Goal: Task Accomplishment & Management: Complete application form

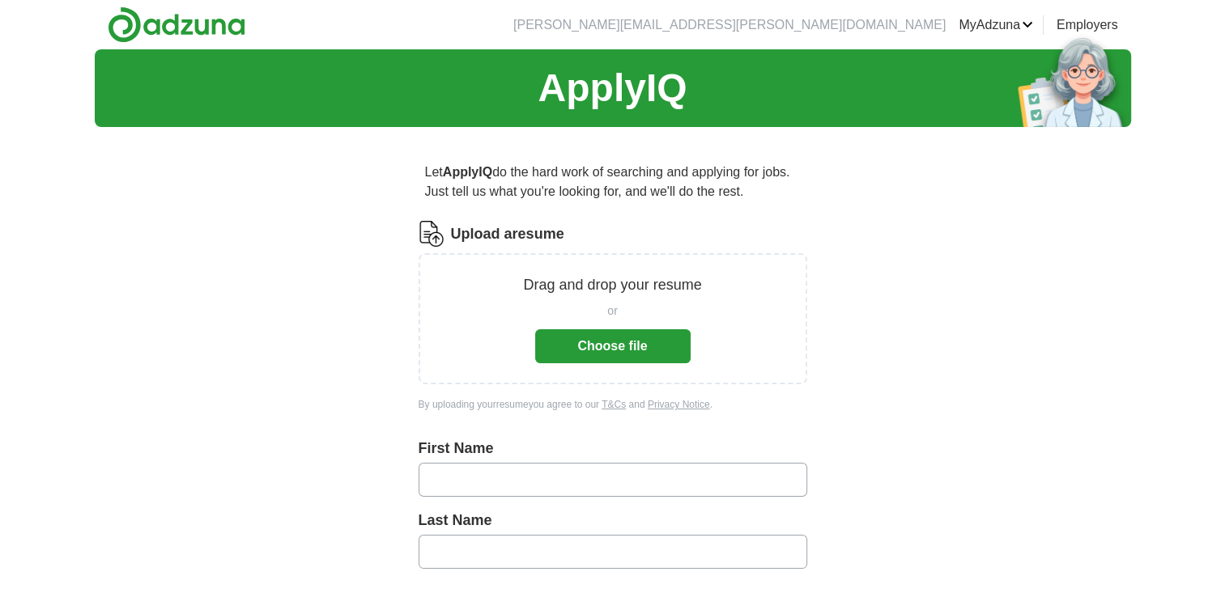
click at [636, 351] on button "Choose file" at bounding box center [612, 346] width 155 height 34
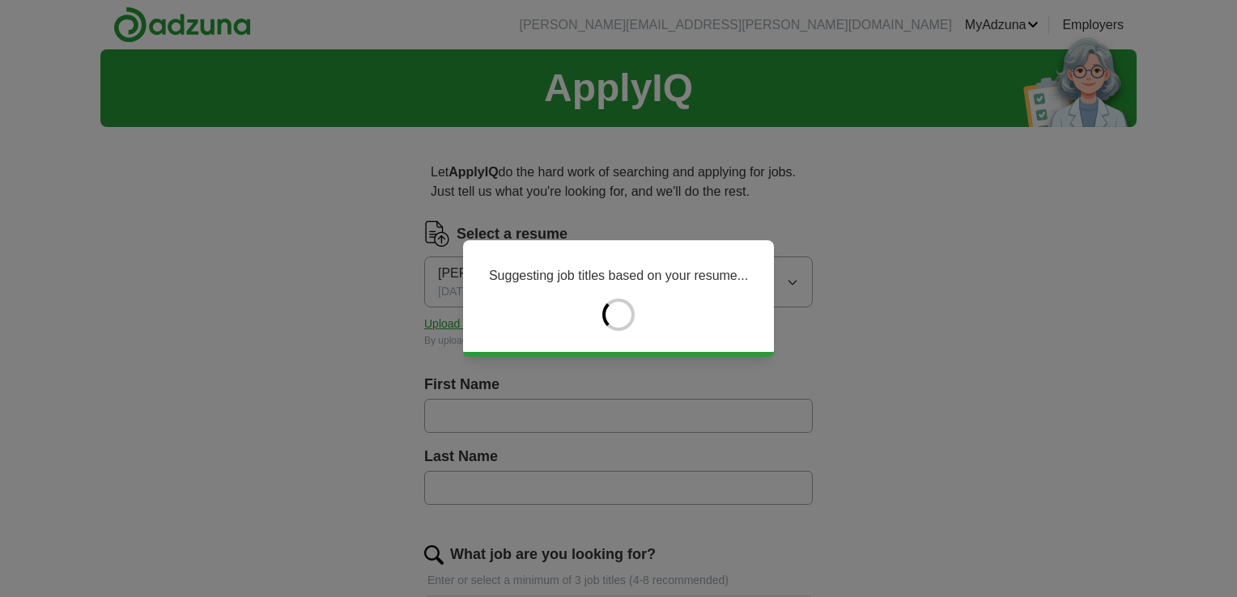
type input "*****"
type input "******"
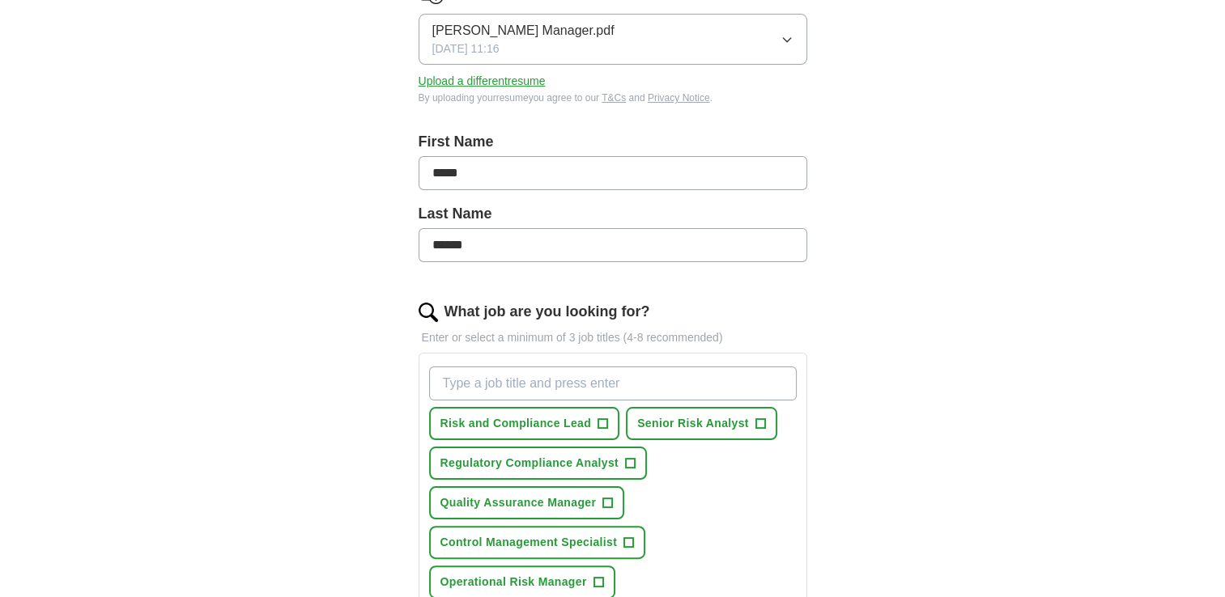
scroll to position [405, 0]
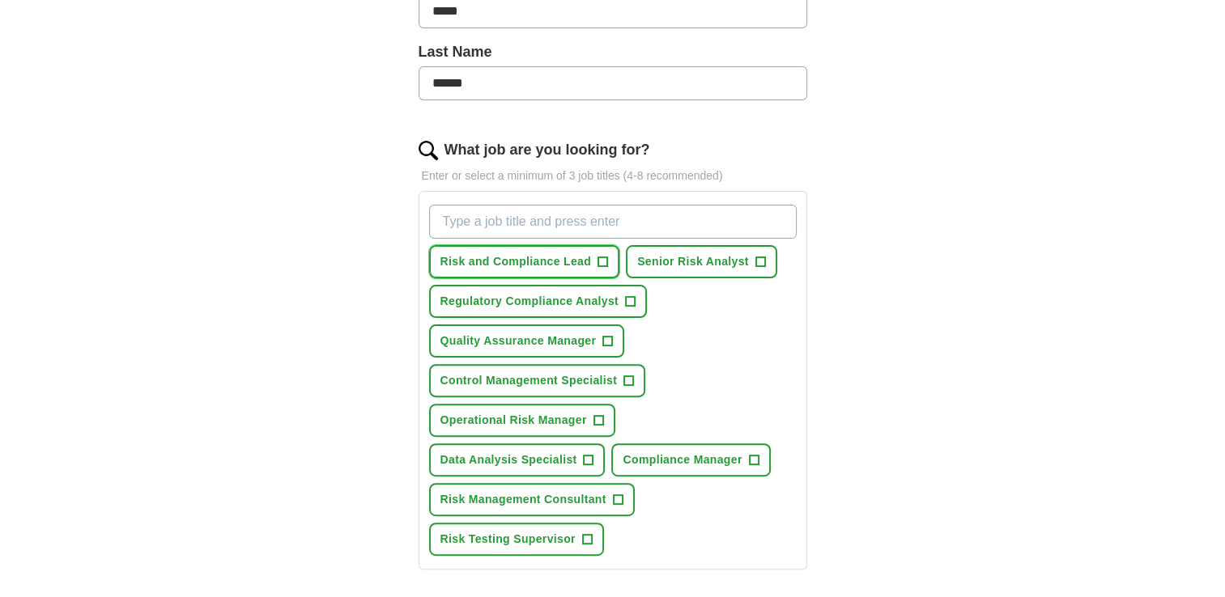
click at [605, 261] on span "+" at bounding box center [603, 262] width 10 height 13
click at [616, 373] on button "Control Management Specialist +" at bounding box center [537, 380] width 217 height 33
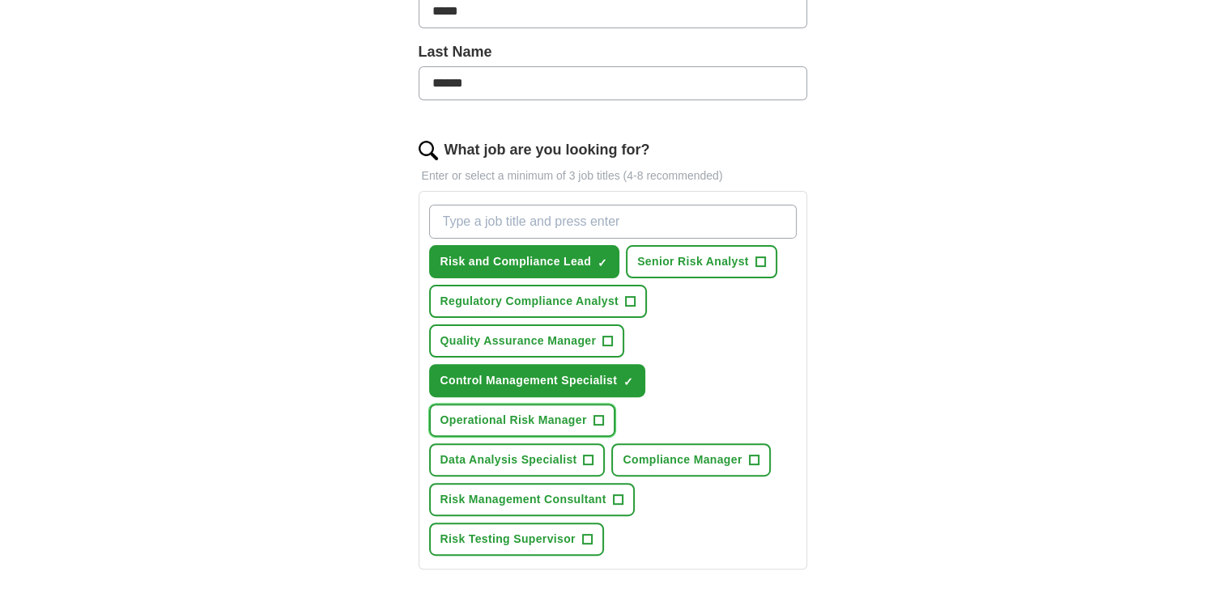
click at [583, 423] on span "Operational Risk Manager" at bounding box center [513, 420] width 147 height 17
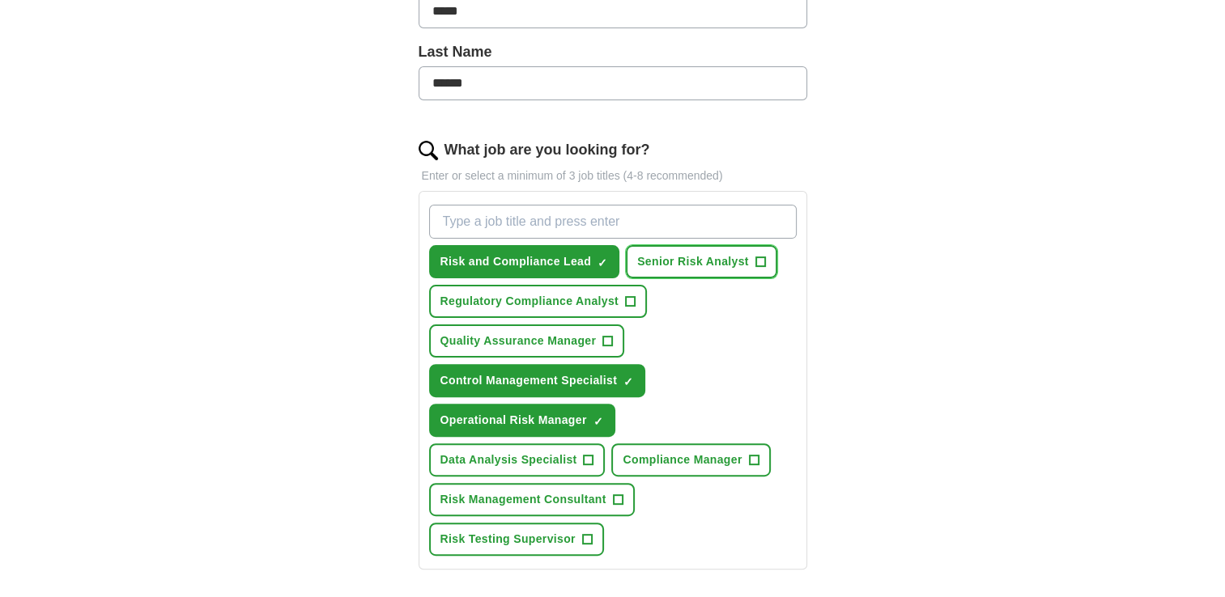
click at [745, 254] on span "Senior Risk Analyst" at bounding box center [693, 261] width 112 height 17
click at [601, 299] on span "Regulatory Compliance Analyst" at bounding box center [529, 301] width 178 height 17
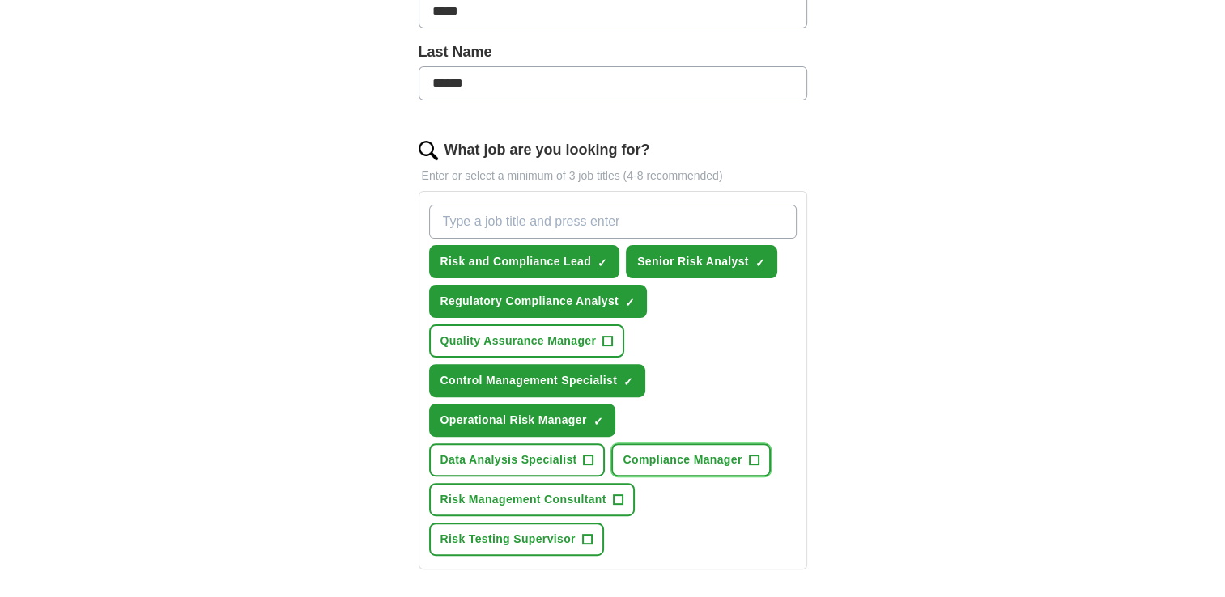
click at [682, 457] on span "Compliance Manager" at bounding box center [681, 460] width 119 height 17
click at [576, 503] on button "Risk Management Consultant +" at bounding box center [532, 499] width 206 height 33
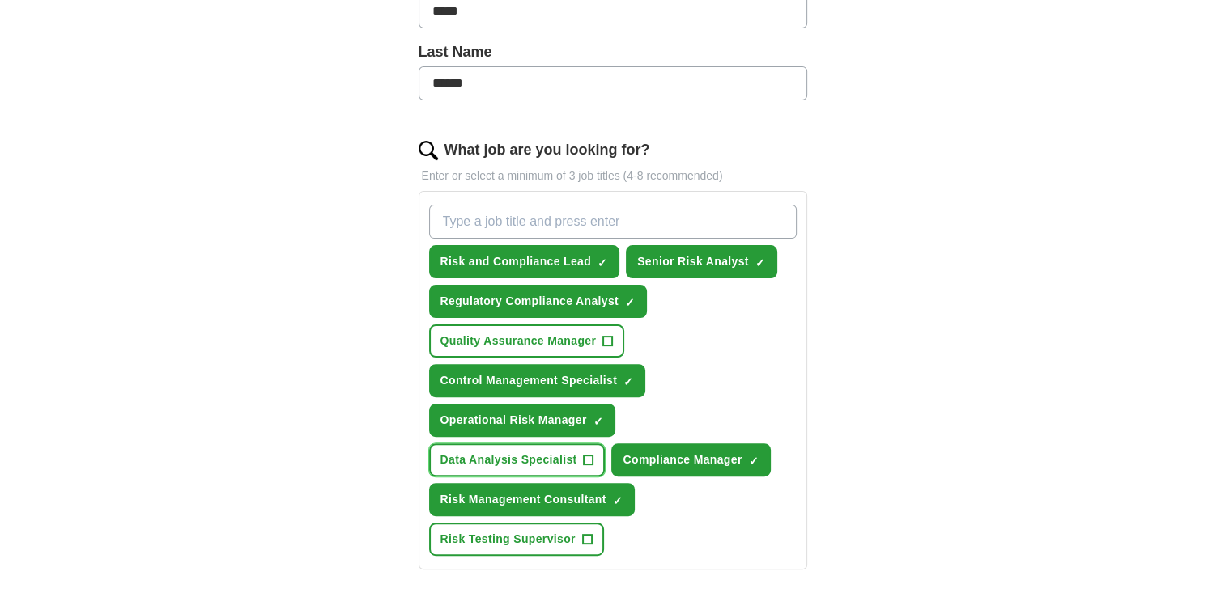
click at [573, 457] on span "Data Analysis Specialist" at bounding box center [508, 460] width 137 height 17
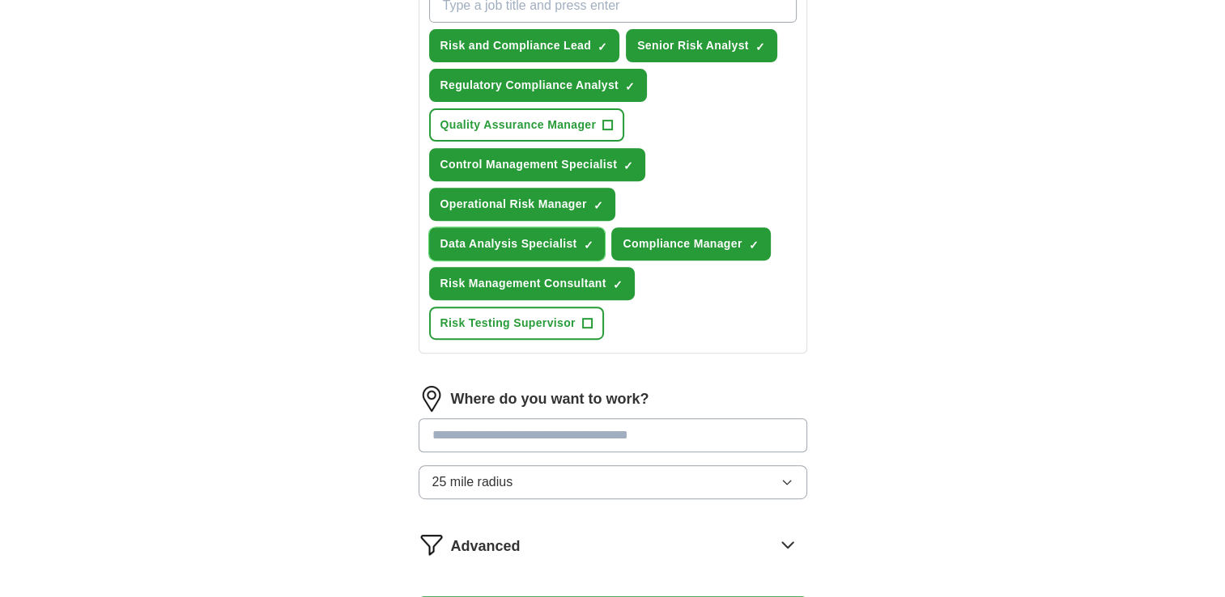
scroll to position [729, 0]
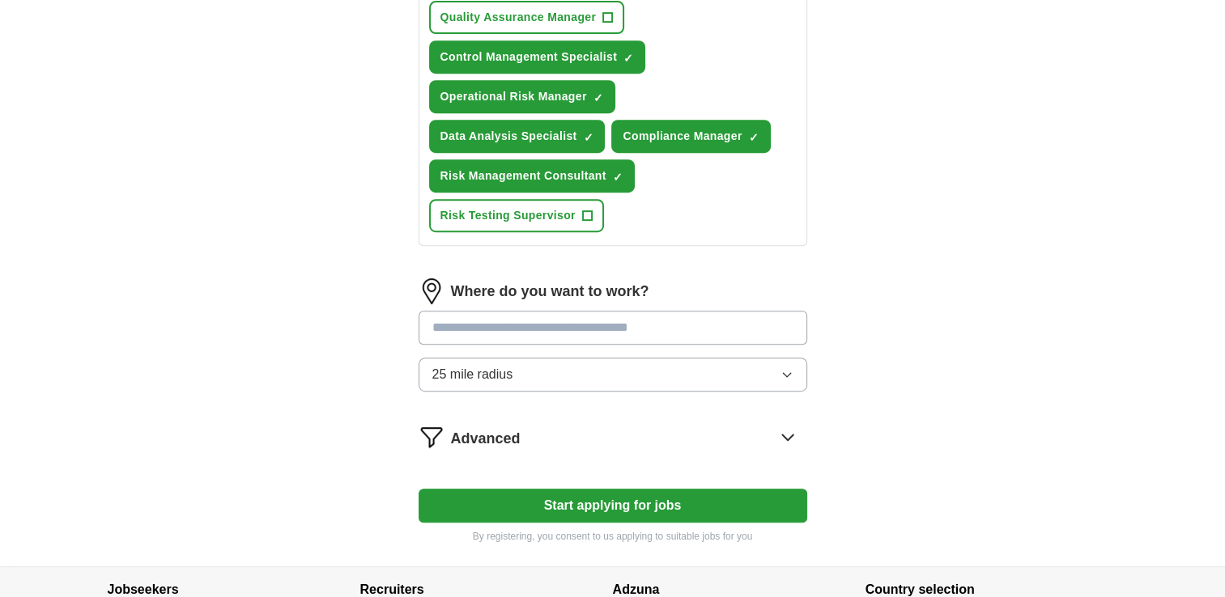
click at [638, 318] on input at bounding box center [612, 328] width 389 height 34
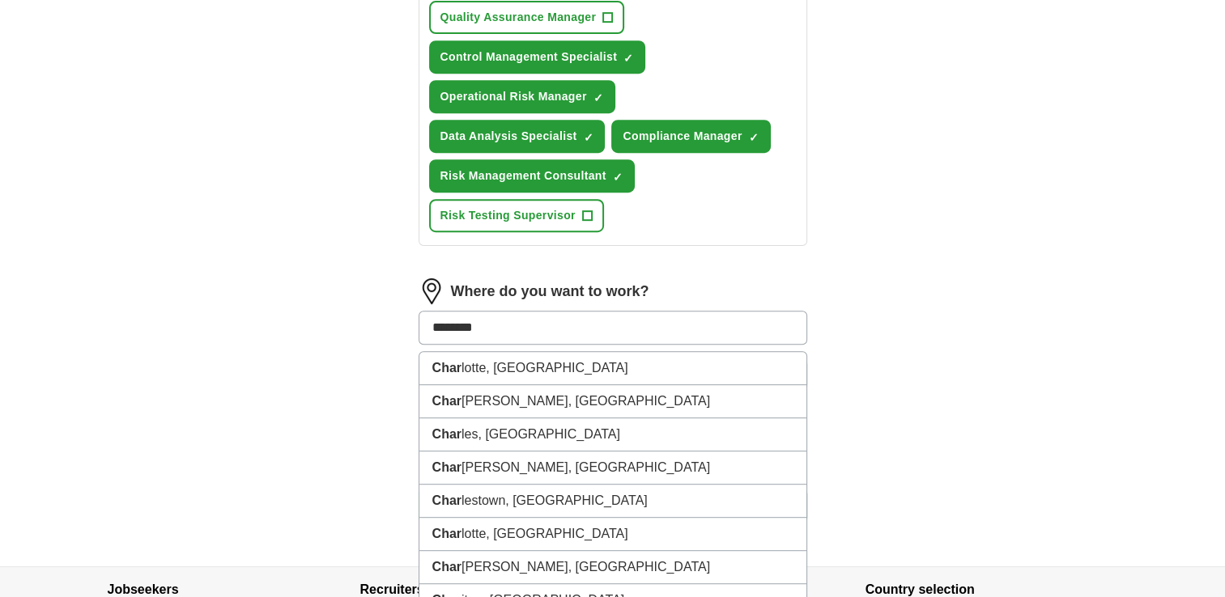
type input "*********"
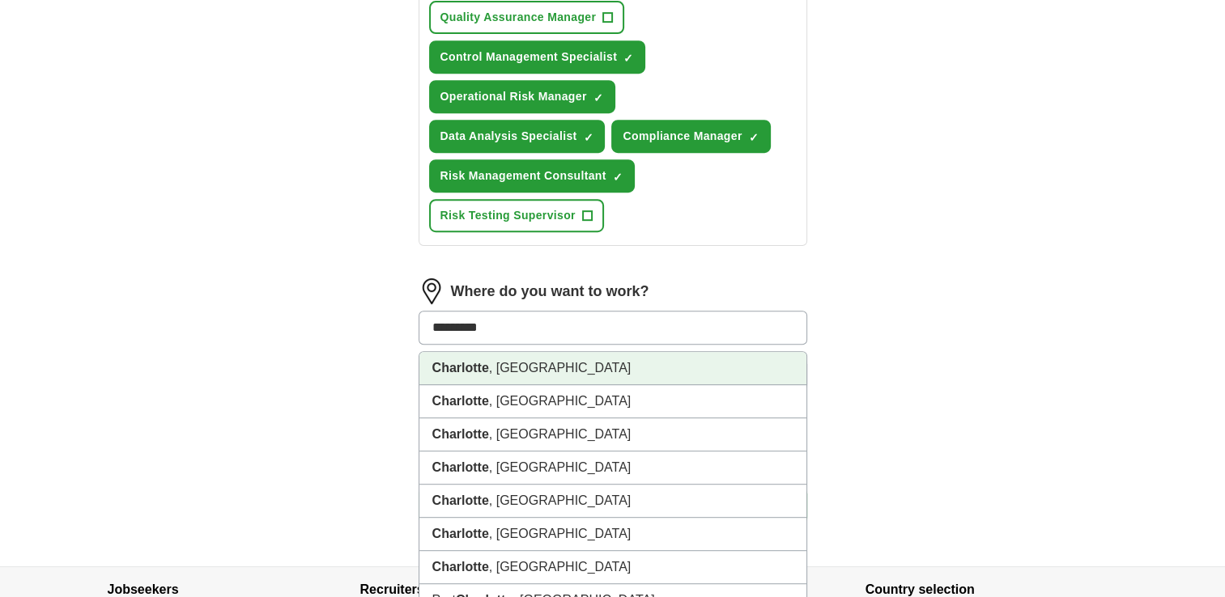
click at [503, 362] on li "[GEOGRAPHIC_DATA] , [GEOGRAPHIC_DATA]" at bounding box center [612, 368] width 387 height 33
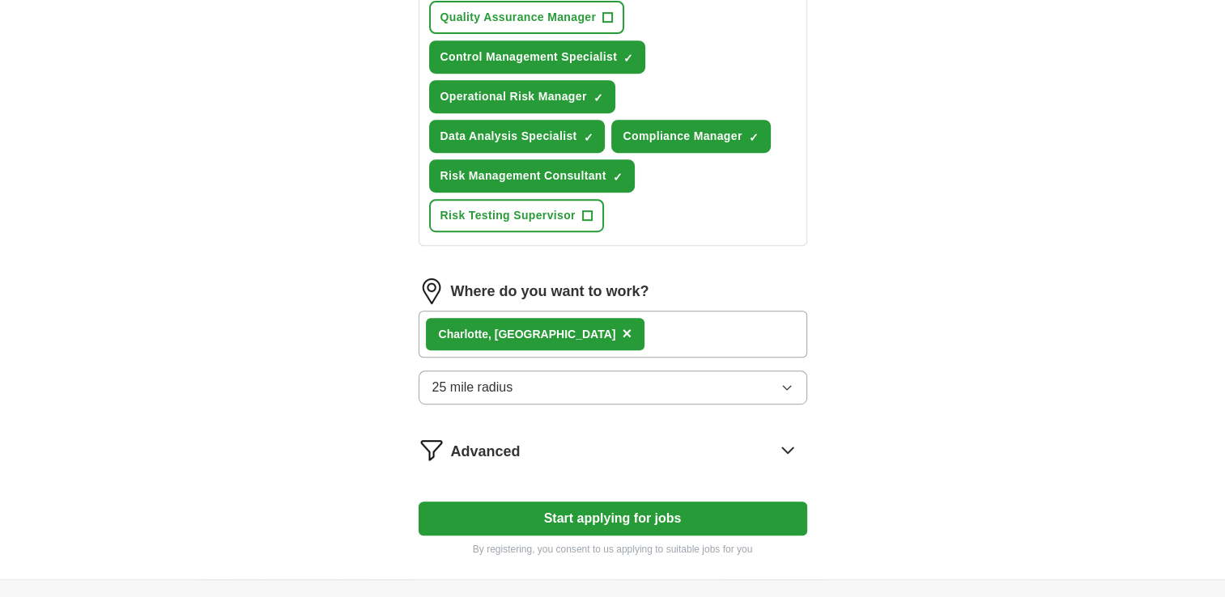
click at [780, 381] on icon "button" at bounding box center [786, 387] width 13 height 13
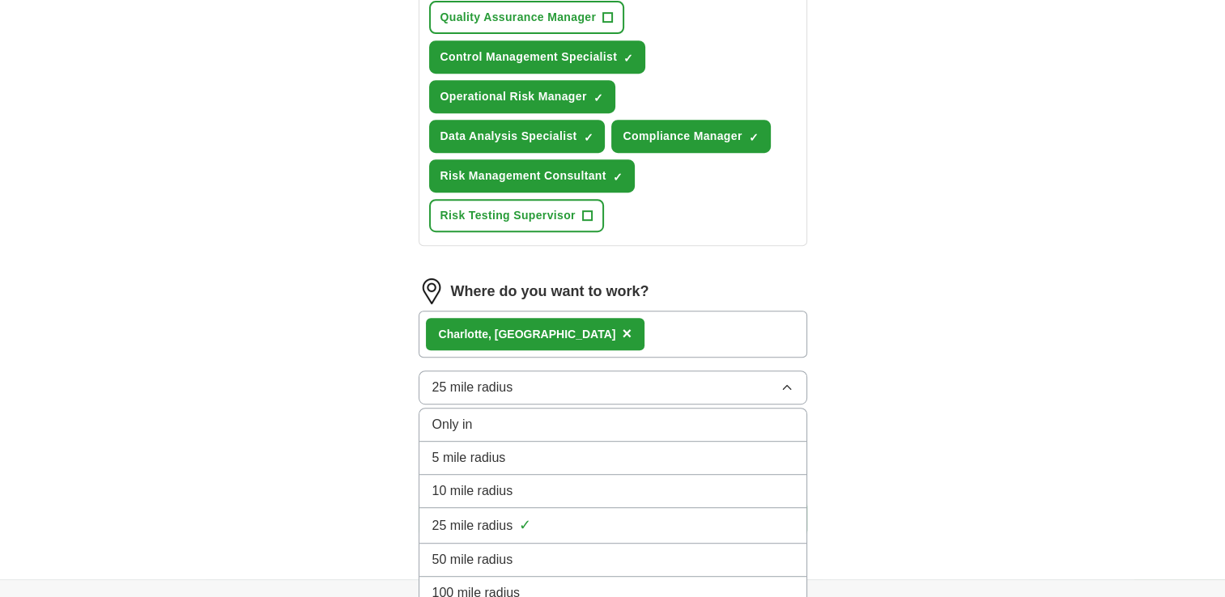
click at [610, 517] on div "25 mile radius ✓" at bounding box center [612, 526] width 361 height 22
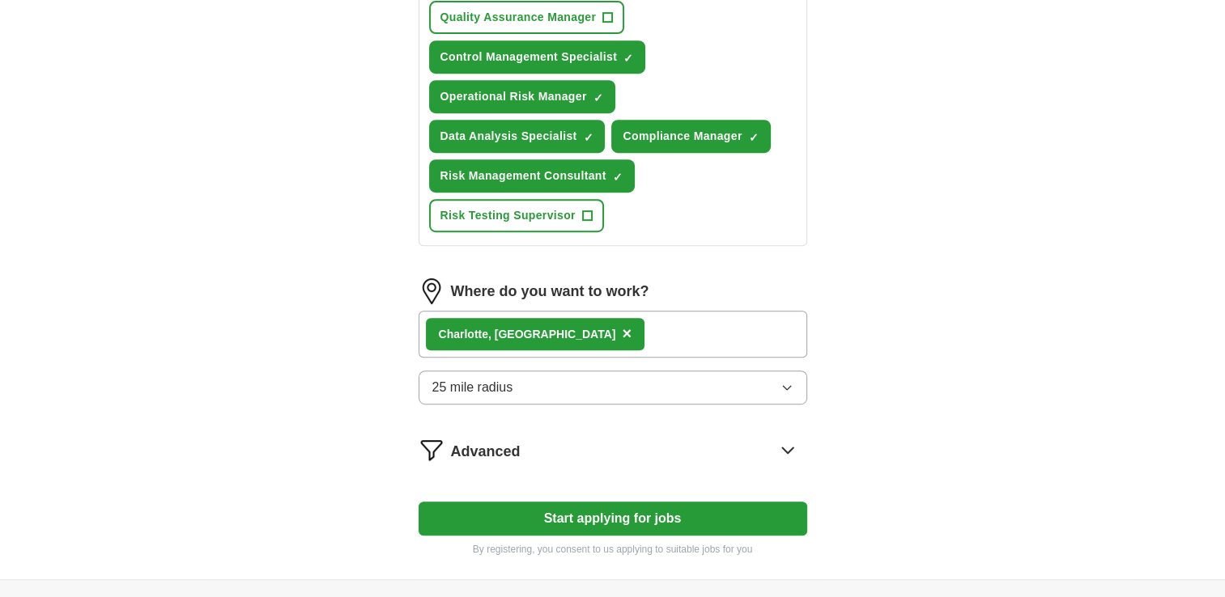
click at [771, 502] on button "Start applying for jobs" at bounding box center [612, 519] width 389 height 34
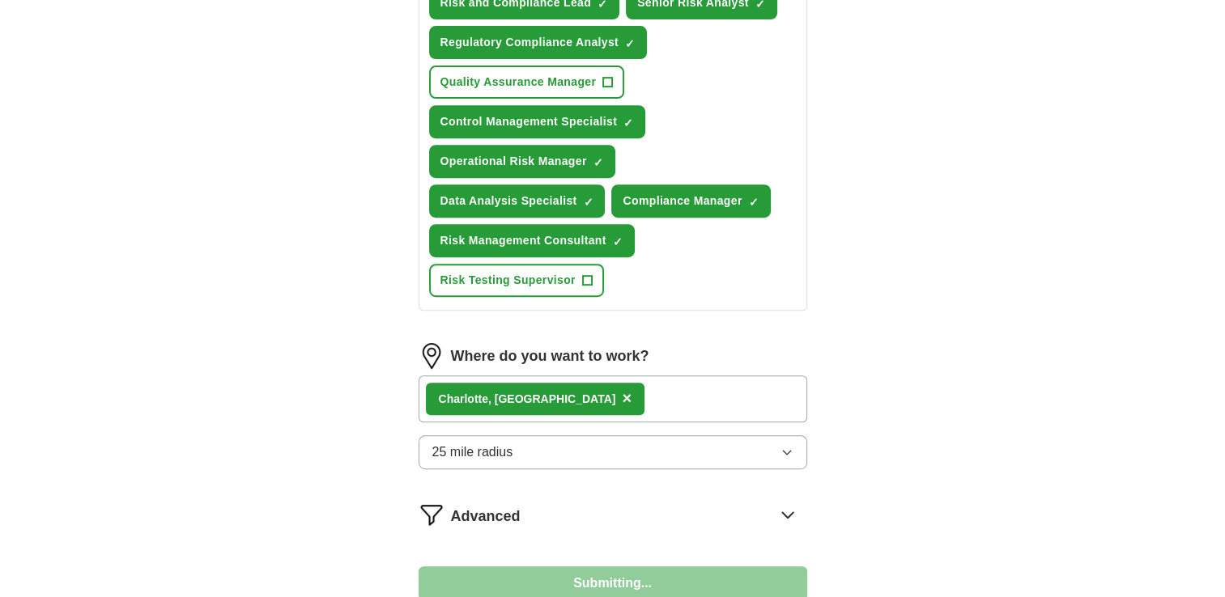
select select "**"
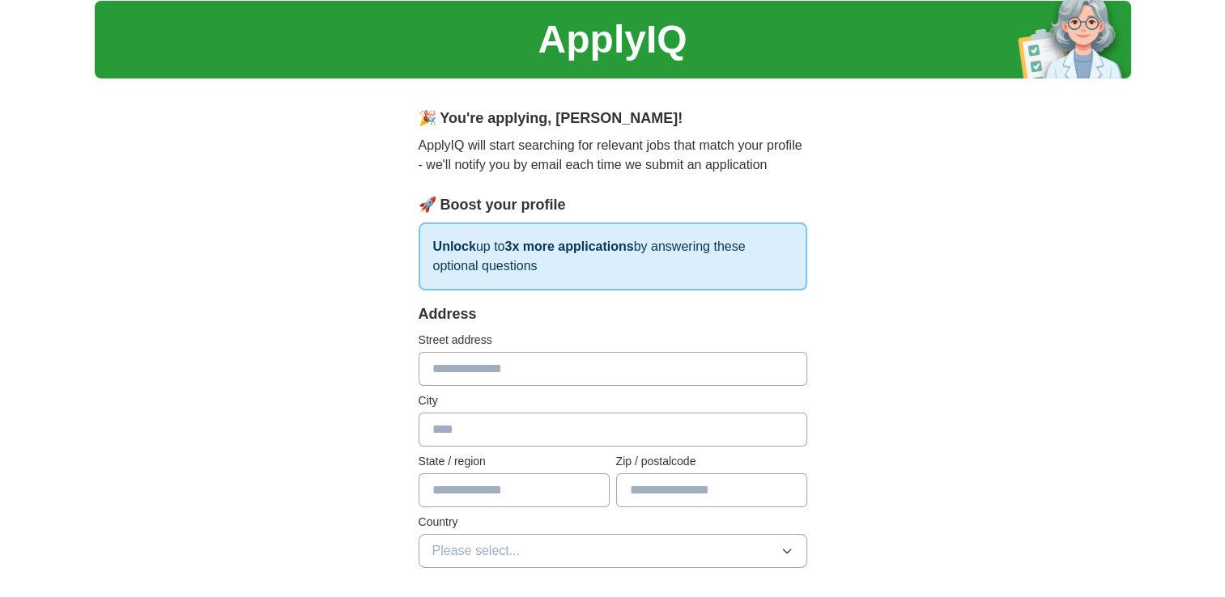
scroll to position [0, 0]
